Goal: Task Accomplishment & Management: Manage account settings

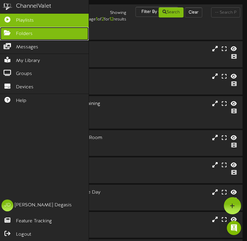
click at [6, 33] on icon at bounding box center [7, 32] width 15 height 4
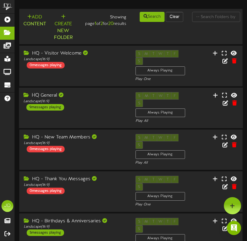
click at [57, 92] on div "HQ General" at bounding box center [74, 95] width 103 height 7
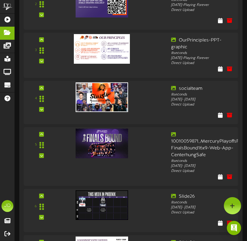
scroll to position [220, 0]
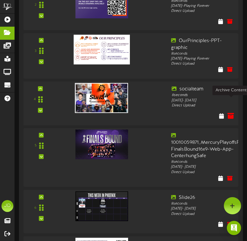
click at [232, 113] on icon at bounding box center [231, 116] width 7 height 7
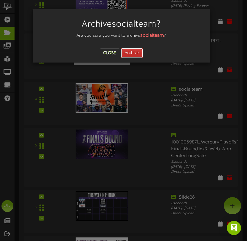
click at [132, 52] on button "Archive" at bounding box center [132, 53] width 22 height 10
